Goal: Find specific page/section: Find specific page/section

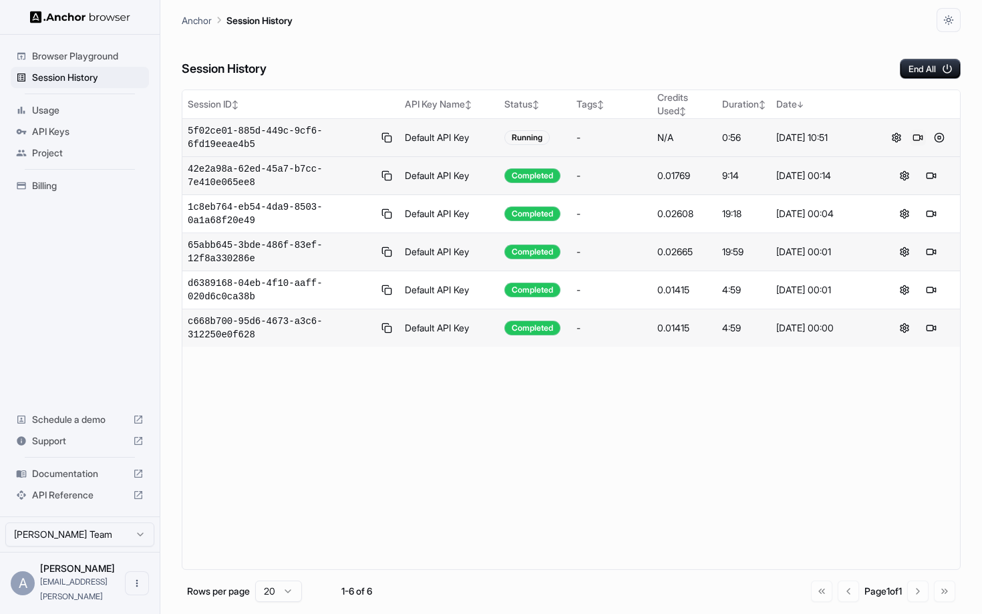
click at [922, 137] on button at bounding box center [918, 138] width 16 height 16
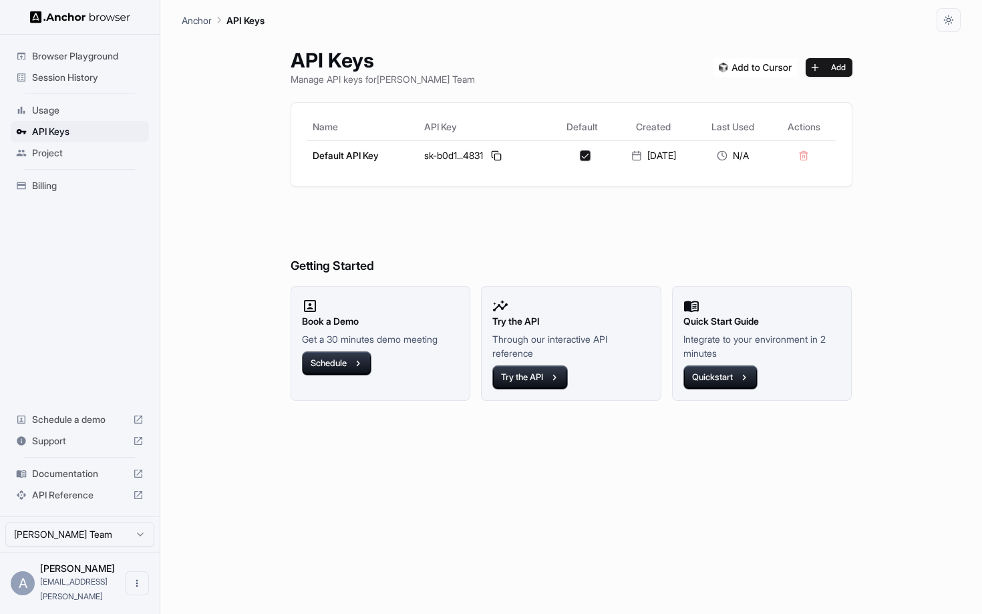
click at [84, 71] on span "Session History" at bounding box center [88, 77] width 112 height 13
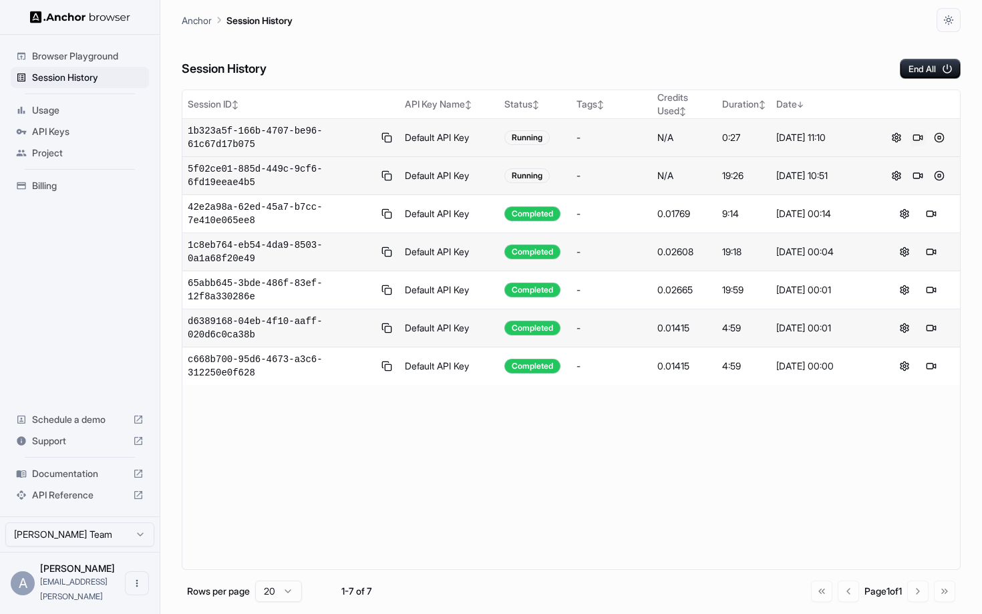
click at [914, 135] on button at bounding box center [918, 138] width 16 height 16
click at [900, 140] on button at bounding box center [897, 138] width 16 height 16
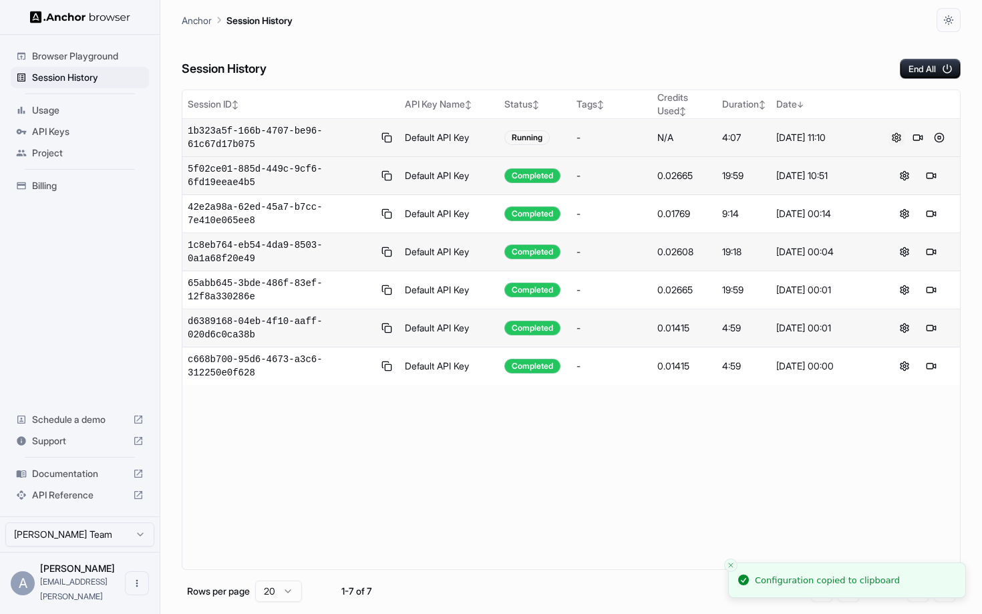
click at [900, 140] on button at bounding box center [897, 138] width 16 height 16
click at [902, 370] on button at bounding box center [905, 366] width 16 height 16
